Goal: Information Seeking & Learning: Find specific fact

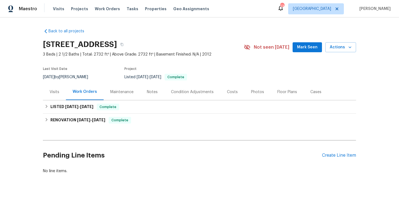
click at [55, 77] on span "[DATE]" at bounding box center [49, 77] width 12 height 4
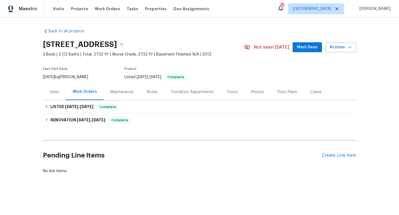
click at [55, 77] on span "[DATE]" at bounding box center [49, 77] width 12 height 4
copy div "[DATE] by [PERSON_NAME]"
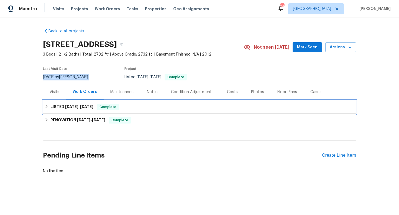
click at [65, 110] on h6 "LISTED [DATE] - [DATE]" at bounding box center [71, 107] width 43 height 7
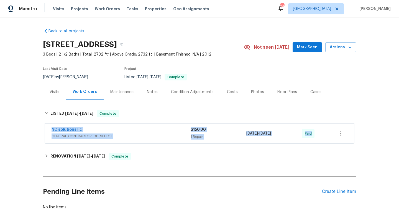
drag, startPoint x: 46, startPoint y: 128, endPoint x: 384, endPoint y: 130, distance: 337.8
click at [385, 131] on div "Back to all projects [STREET_ADDRESS] 3 Beds | 2 1/2 Baths | Total: 2732 ft² | …" at bounding box center [199, 116] width 399 height 198
copy div "NC solutions llc GENERAL_CONTRACTOR, OD_SELECT $150.00 1 Repair [DATE] - [DATE]…"
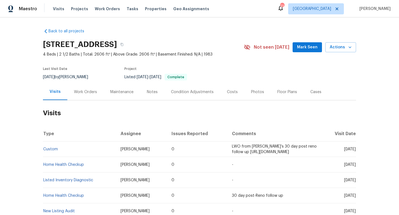
click at [90, 92] on div "Work Orders" at bounding box center [85, 92] width 23 height 6
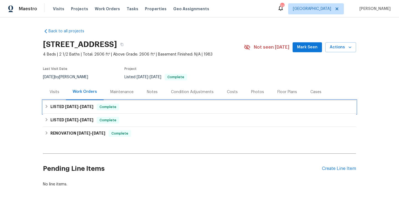
click at [89, 104] on h6 "LISTED [DATE] - [DATE]" at bounding box center [71, 107] width 43 height 7
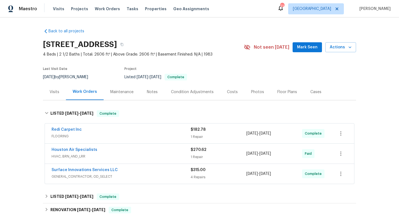
click at [132, 174] on div "Surface Innovations Services LLC" at bounding box center [121, 171] width 139 height 7
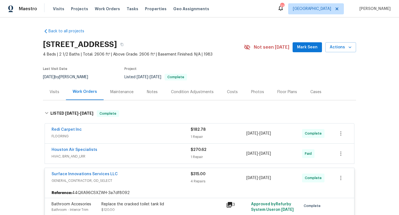
scroll to position [1, 0]
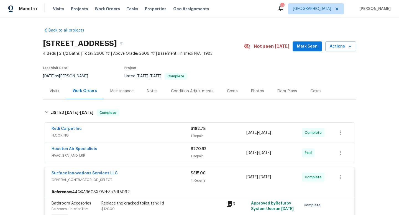
click at [100, 131] on div "Redi Carpet Inc" at bounding box center [121, 129] width 139 height 7
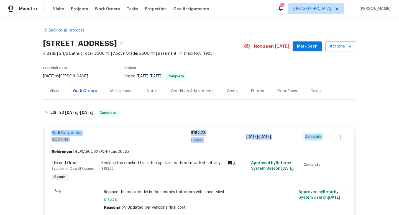
drag, startPoint x: 47, startPoint y: 132, endPoint x: 327, endPoint y: 143, distance: 280.4
click at [327, 143] on div "Redi Carpet Inc FLOORING $182.78 1 Repair 8/8/2025 - 8/8/2025 Complete" at bounding box center [199, 137] width 309 height 20
copy div "Redi Carpet Inc FLOORING $182.78 1 Repair 8/8/2025 - 8/8/2025 Complete"
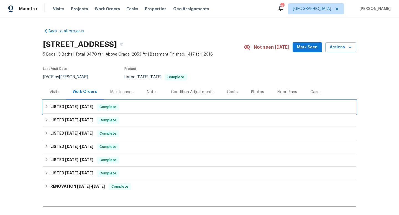
click at [83, 104] on div "LISTED [DATE] - [DATE] Complete" at bounding box center [199, 107] width 313 height 13
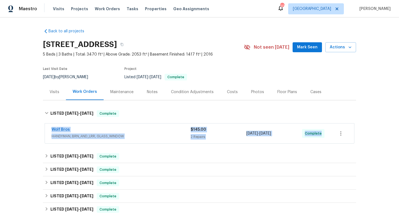
drag, startPoint x: 44, startPoint y: 129, endPoint x: 328, endPoint y: 133, distance: 283.9
click at [328, 133] on div "Wolf Bros HANDYMAN, BRN_AND_LRR, GLASS_WINDOW $145.00 2 Repairs [DATE] - [DATE]…" at bounding box center [199, 134] width 313 height 23
copy div "Wolf Bros HANDYMAN, BRN_AND_LRR, GLASS_WINDOW $145.00 2 Repairs [DATE] - [DATE]…"
click at [168, 134] on span "HANDYMAN, BRN_AND_LRR, GLASS_WINDOW" at bounding box center [121, 137] width 139 height 6
